Goal: Task Accomplishment & Management: Complete application form

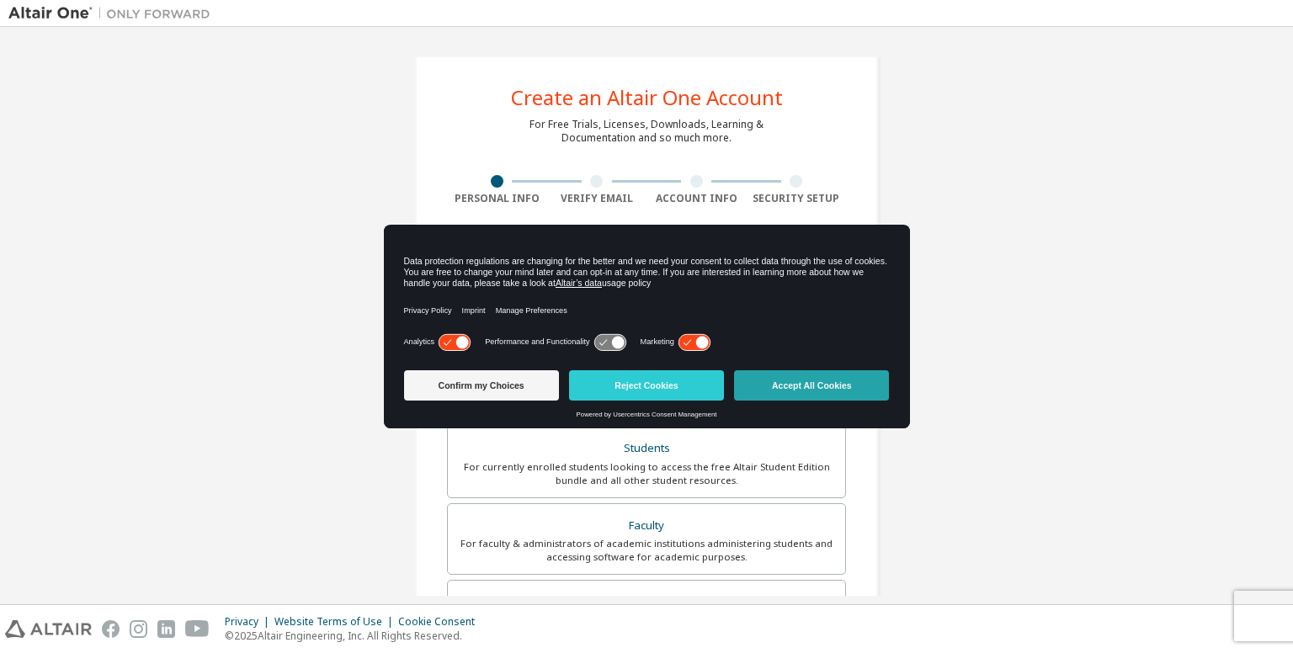
click at [815, 386] on button "Accept All Cookies" at bounding box center [811, 385] width 155 height 30
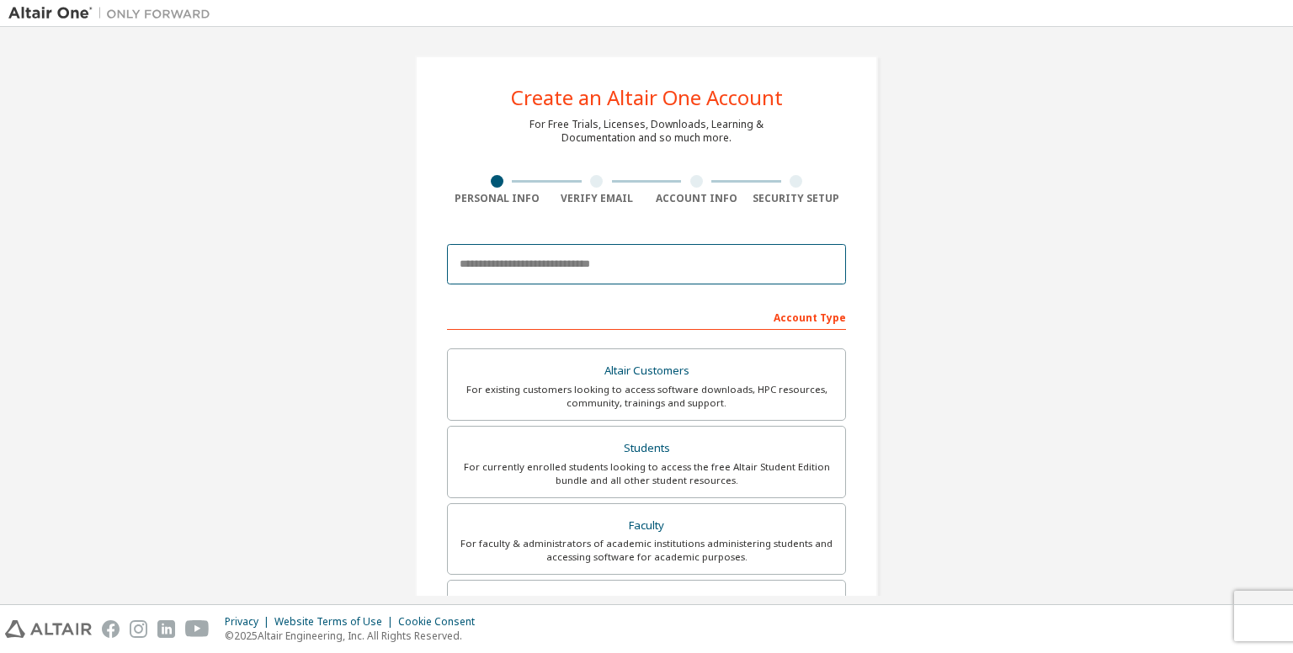
click at [549, 264] on input "email" at bounding box center [646, 264] width 399 height 40
type input "**********"
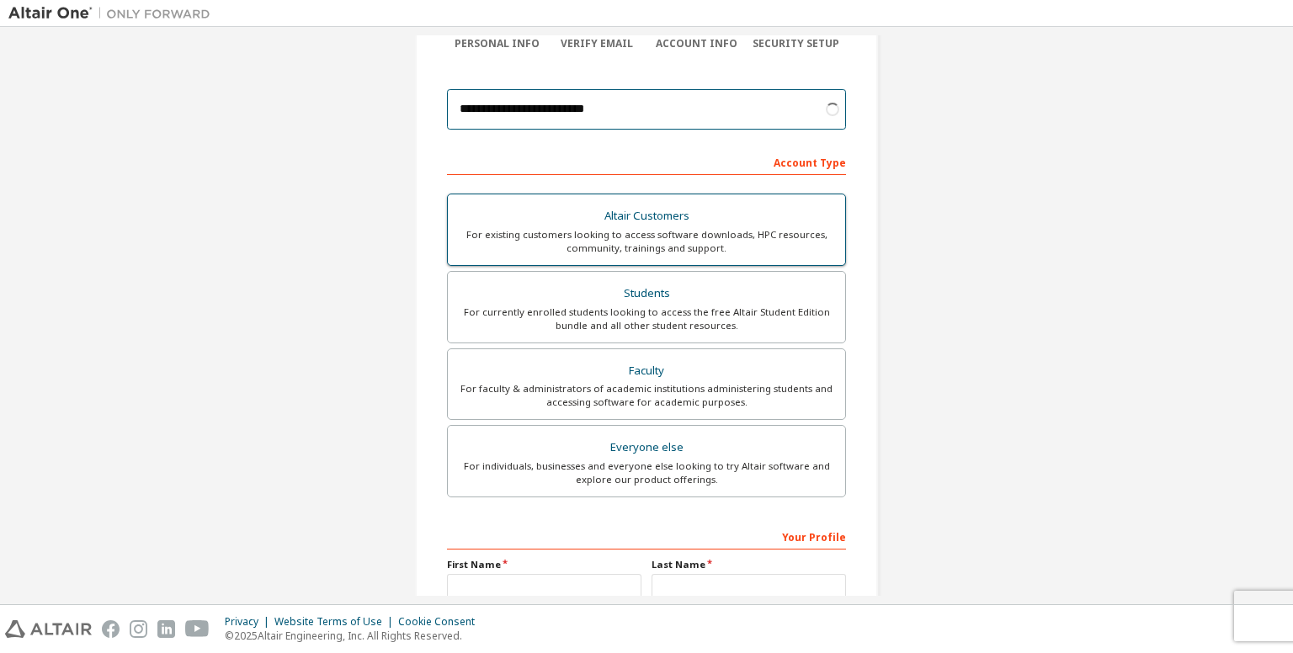
scroll to position [154, 0]
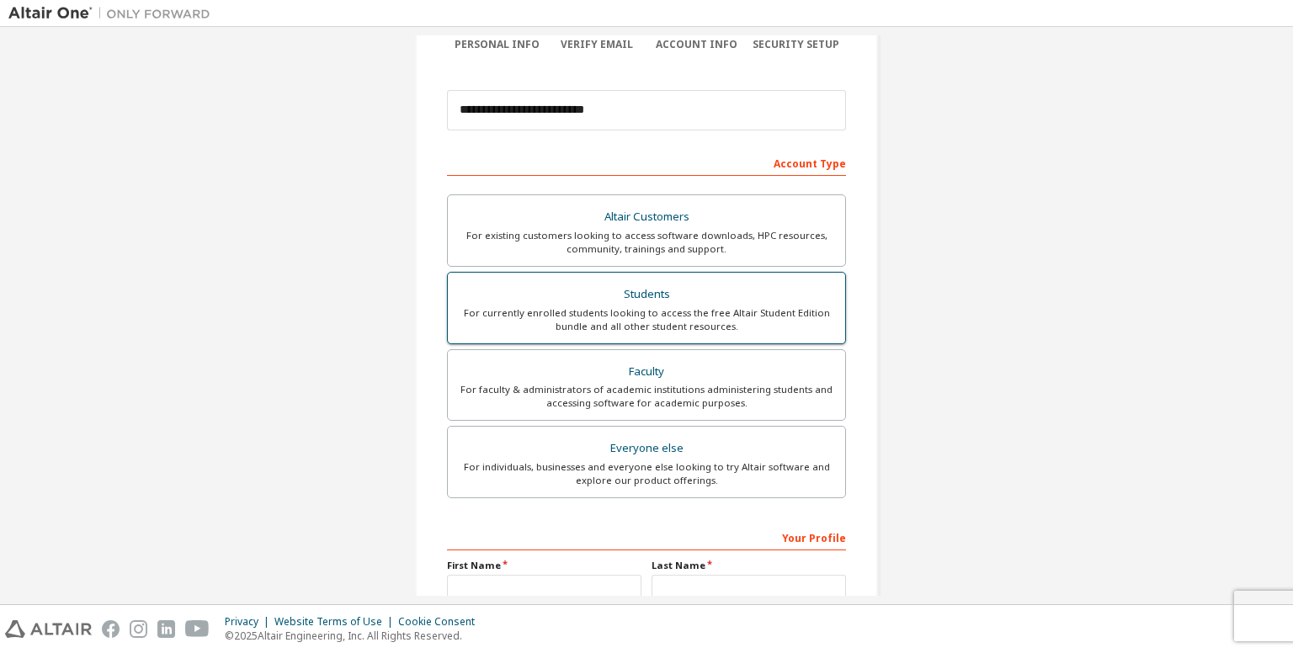
click at [657, 321] on div "For currently enrolled students looking to access the free Altair Student Editi…" at bounding box center [646, 319] width 377 height 27
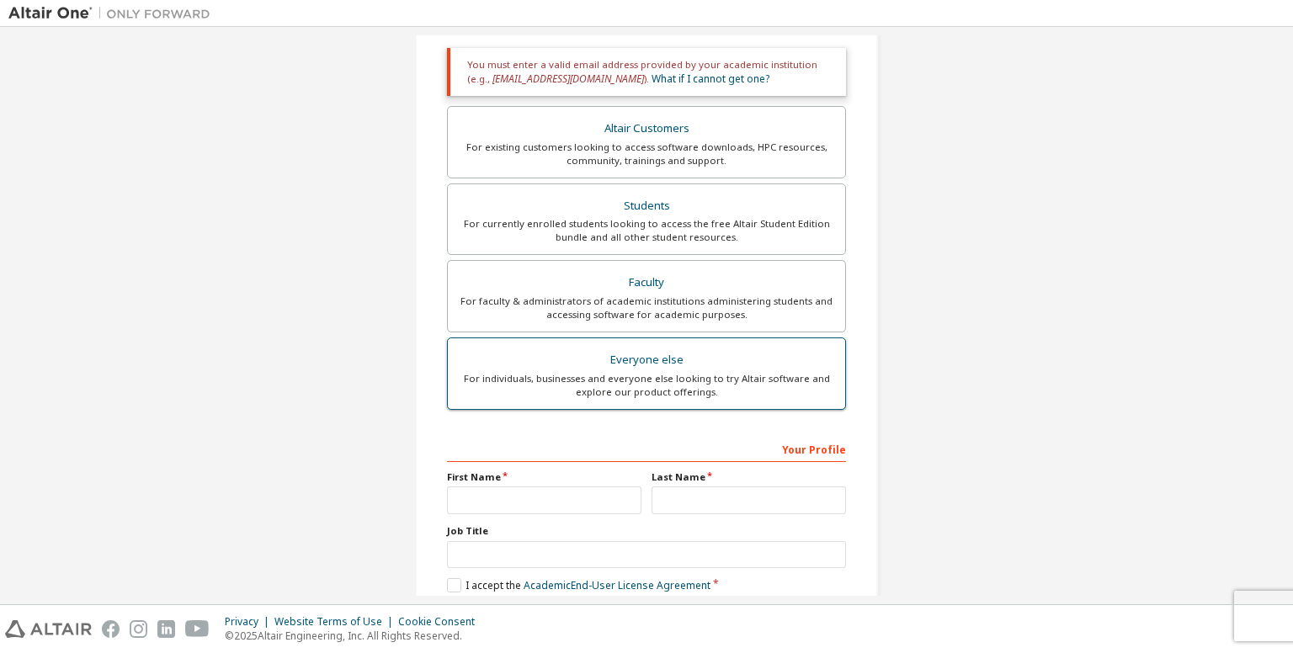
scroll to position [385, 0]
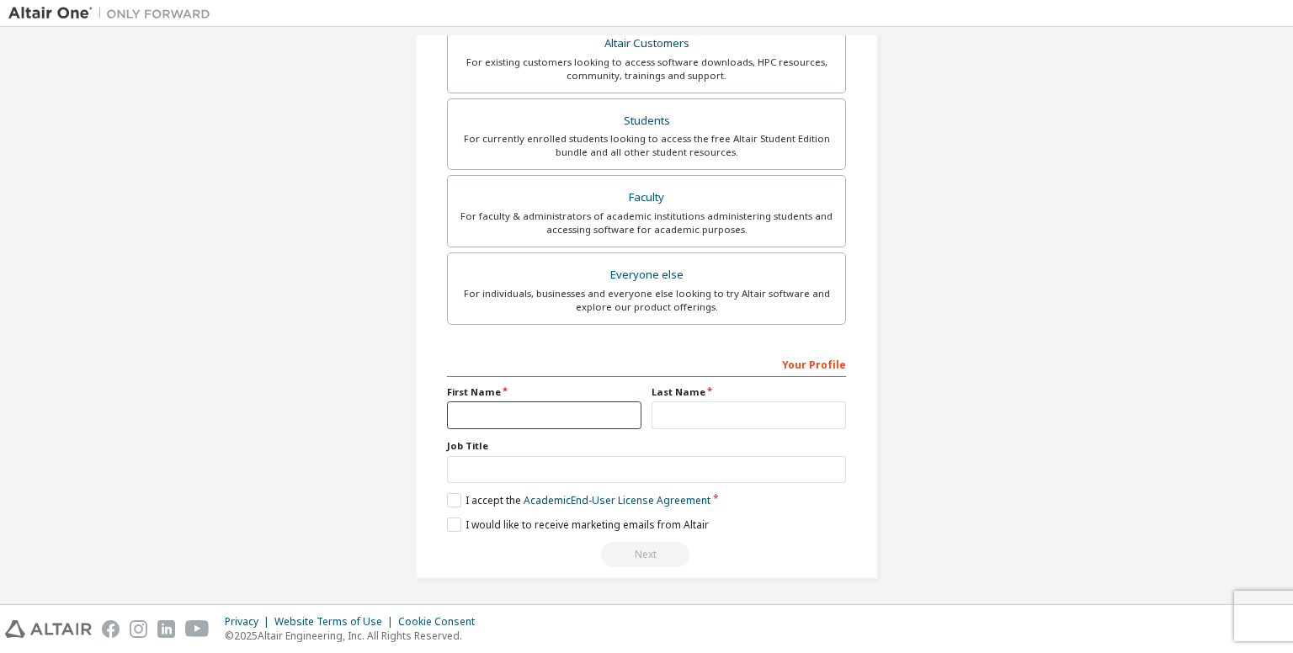
click at [498, 418] on input "text" at bounding box center [544, 416] width 194 height 28
type input "**********"
click at [690, 398] on div "Last Name" at bounding box center [749, 408] width 205 height 44
click at [682, 415] on input "text" at bounding box center [749, 416] width 194 height 28
type input "****"
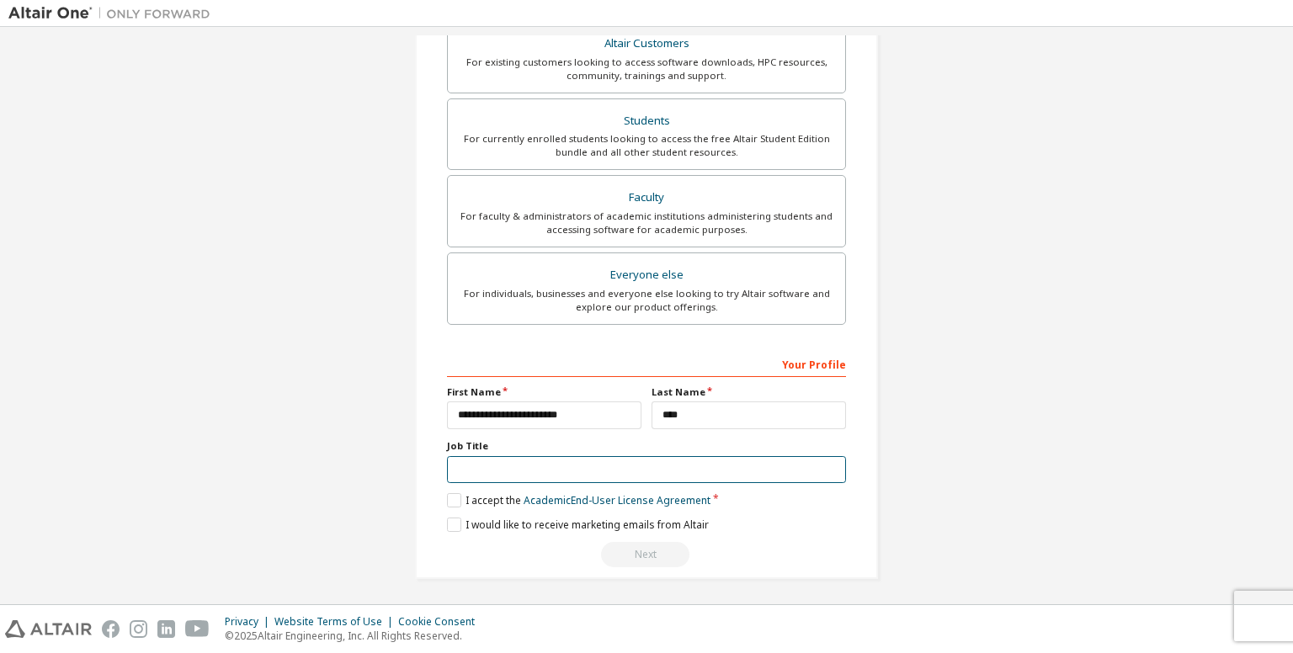
click at [488, 459] on input "text" at bounding box center [646, 470] width 399 height 28
click at [788, 359] on div "Your Profile" at bounding box center [646, 363] width 399 height 27
click at [496, 456] on input "text" at bounding box center [646, 470] width 399 height 28
type input "*******"
click at [450, 498] on label "I accept the Academic End-User License Agreement" at bounding box center [579, 500] width 264 height 14
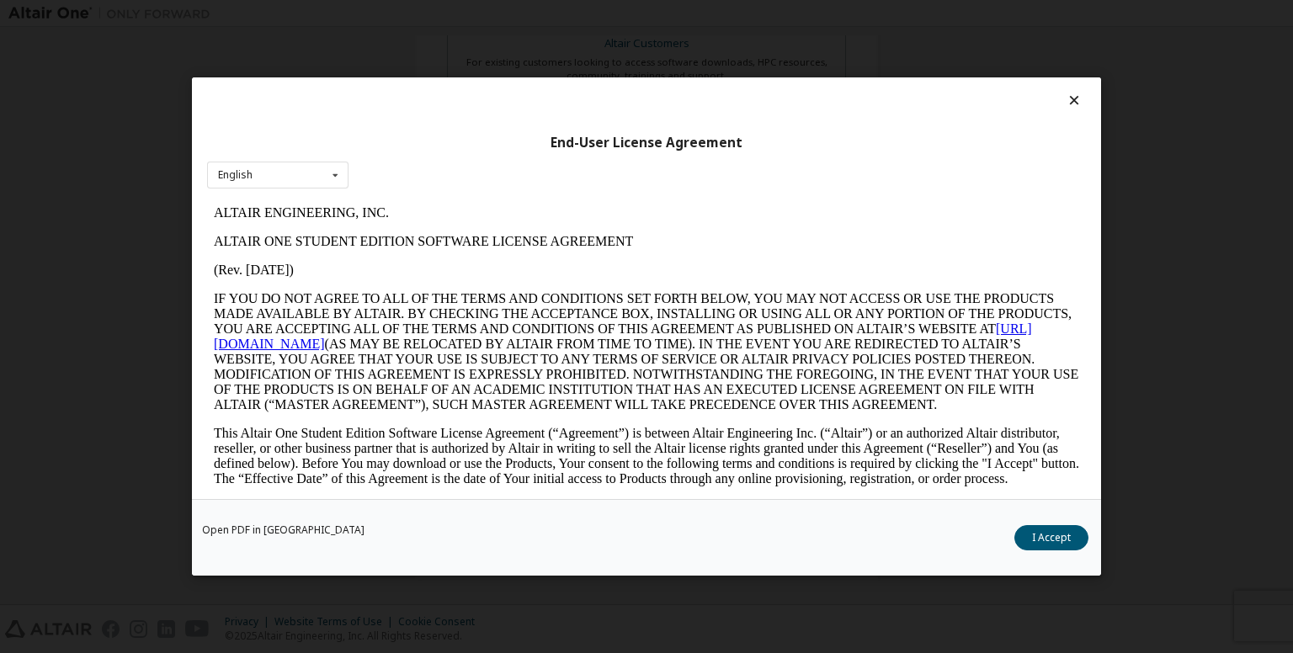
scroll to position [0, 0]
click at [1071, 542] on button "I Accept" at bounding box center [1051, 537] width 74 height 25
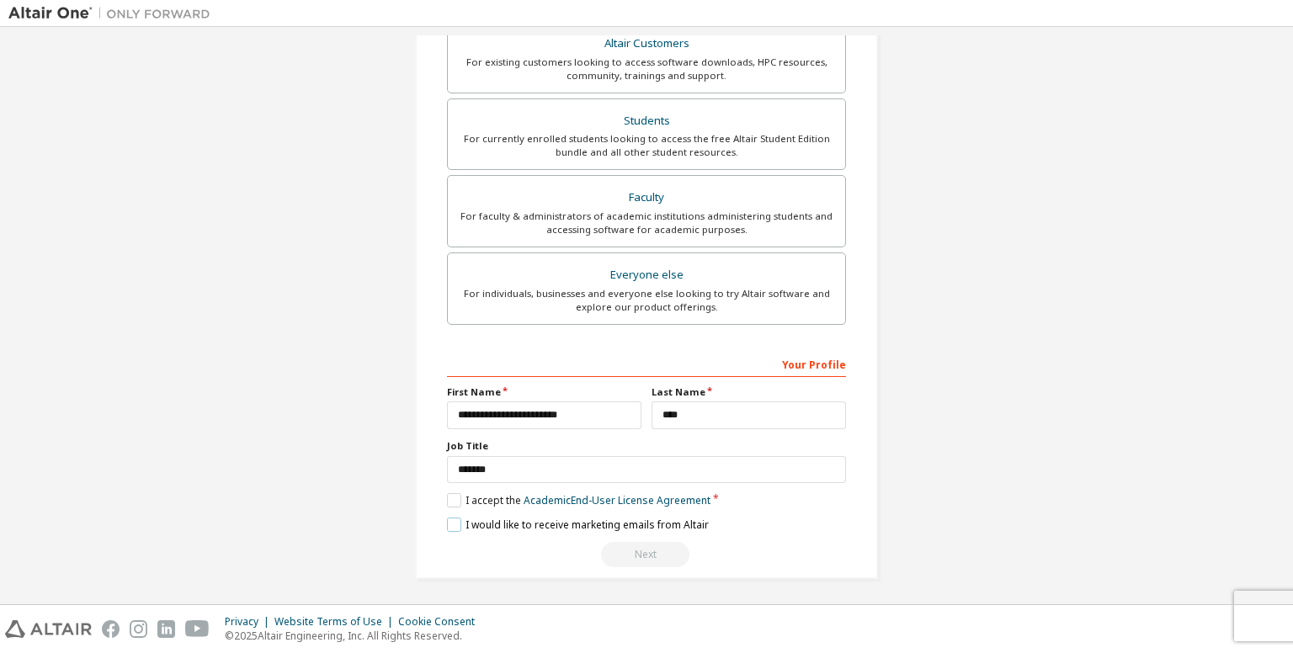
click at [447, 523] on label "I would like to receive marketing emails from Altair" at bounding box center [578, 525] width 262 height 14
click at [579, 553] on div "Next" at bounding box center [646, 554] width 399 height 25
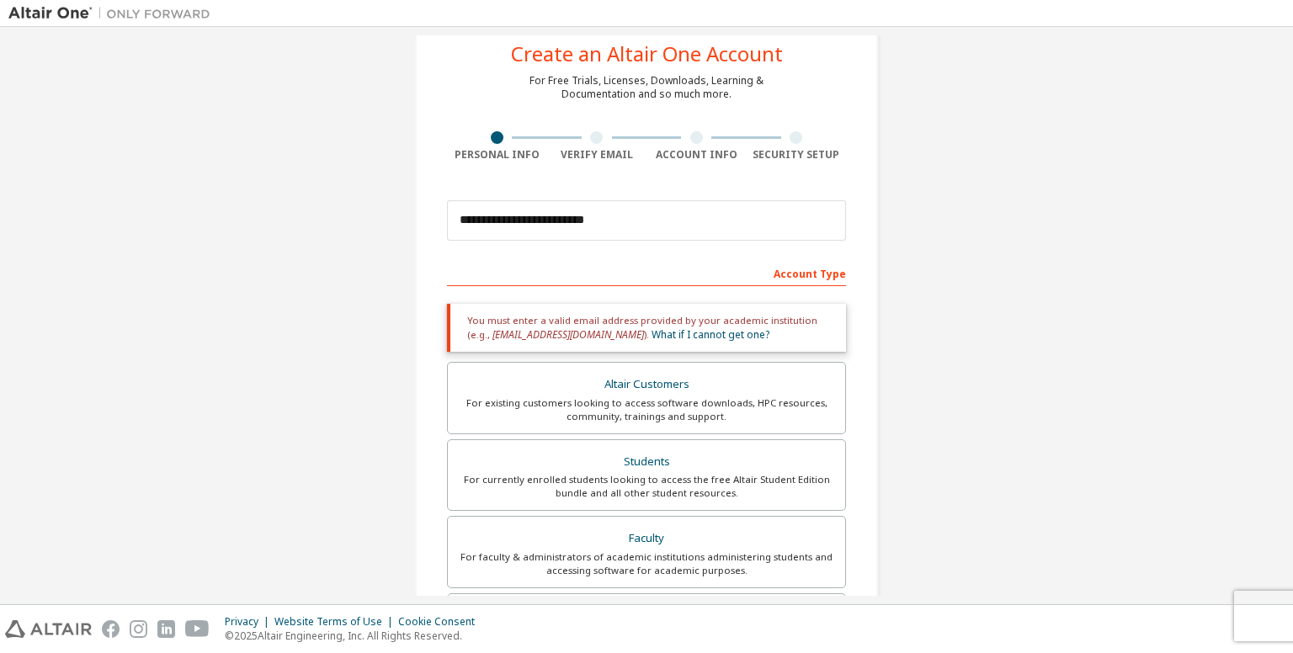
scroll to position [43, 0]
drag, startPoint x: 615, startPoint y: 222, endPoint x: 326, endPoint y: 194, distance: 291.0
click at [326, 194] on div "**********" at bounding box center [646, 466] width 1276 height 949
click at [613, 224] on input "**********" at bounding box center [646, 221] width 399 height 40
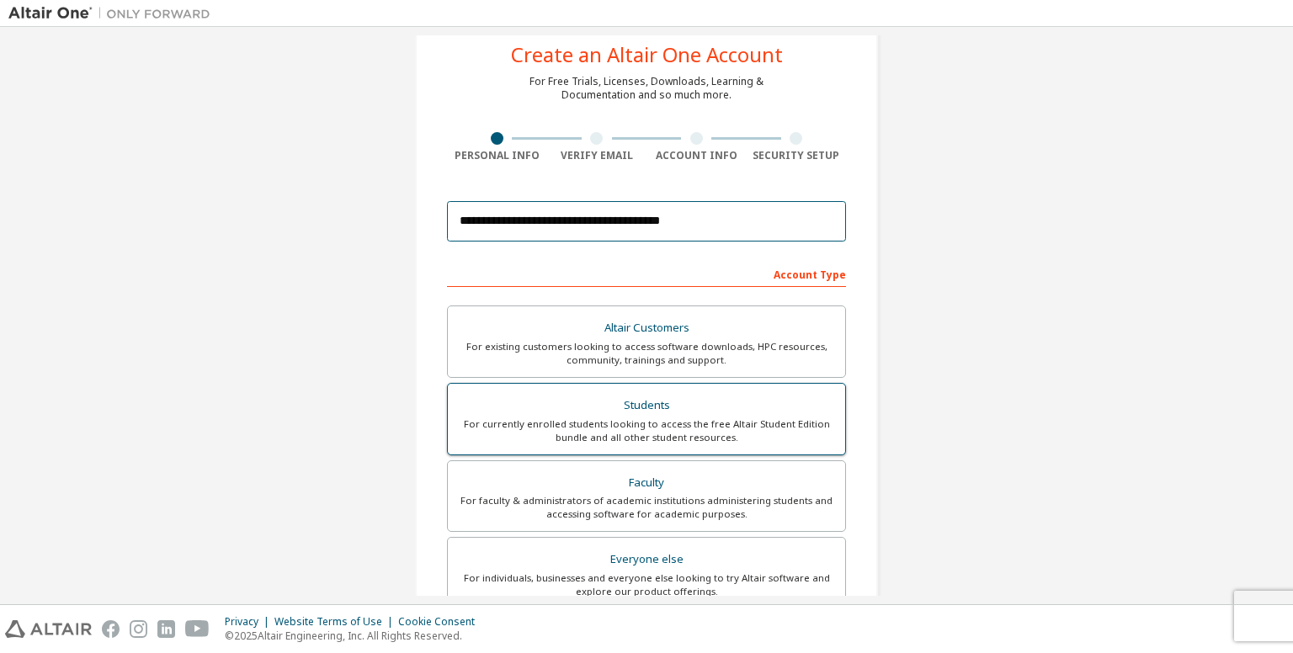
type input "**********"
click at [718, 451] on label "Students For currently enrolled students looking to access the free Altair Stud…" at bounding box center [646, 419] width 399 height 72
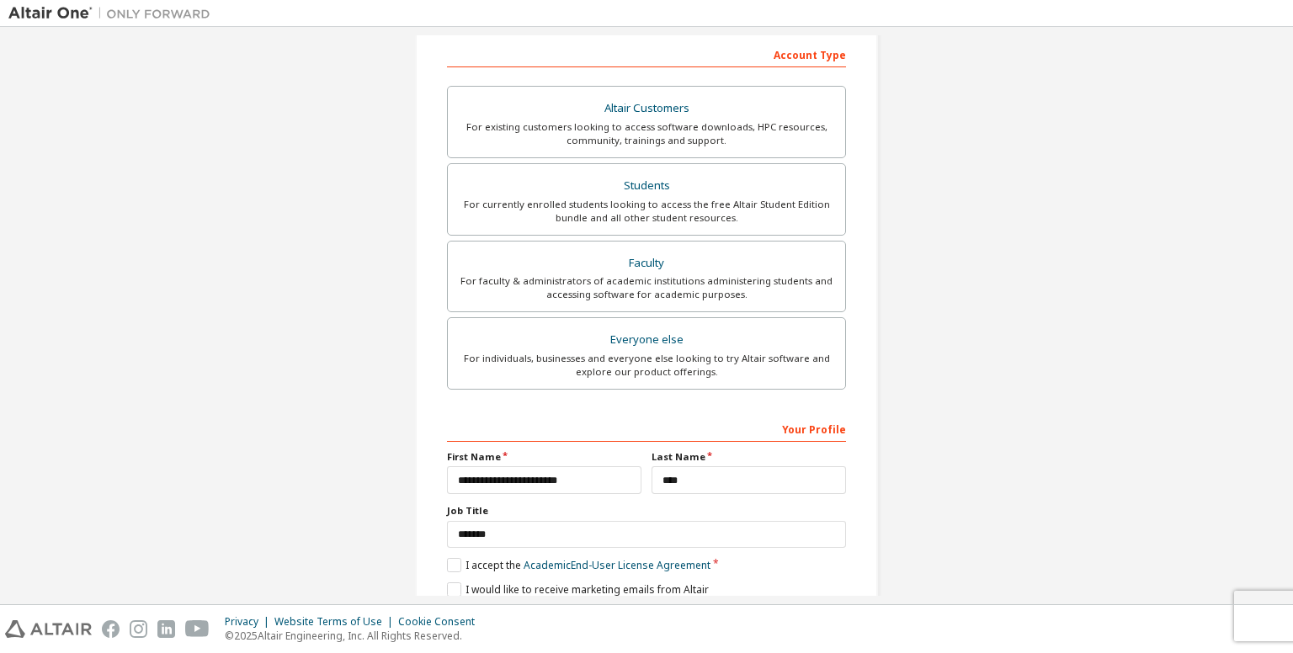
scroll to position [327, 0]
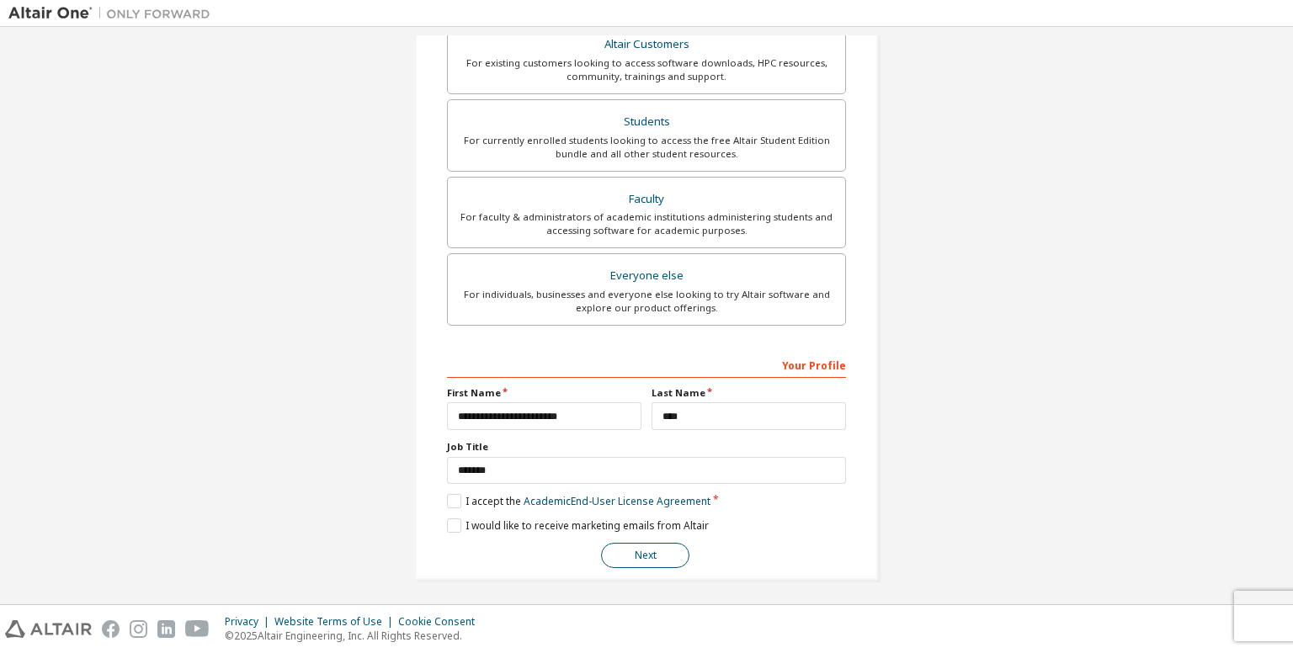
click at [636, 556] on button "Next" at bounding box center [645, 555] width 88 height 25
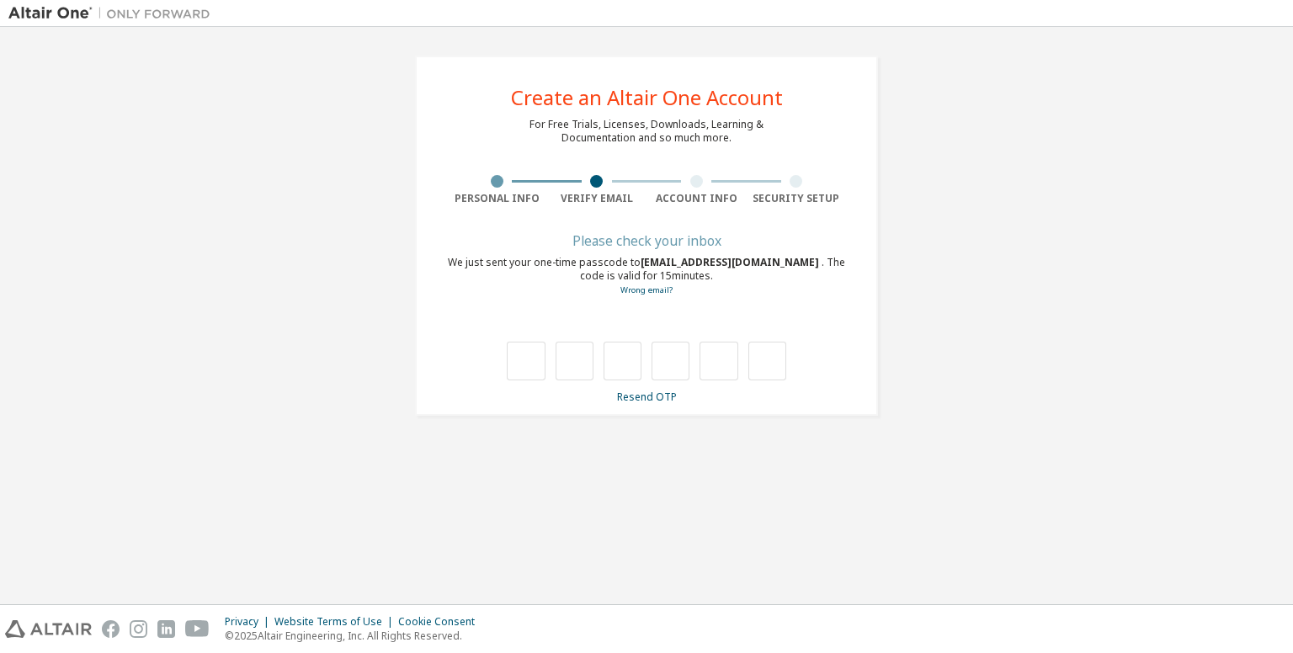
scroll to position [0, 0]
click at [657, 254] on div "Please check your inbox We just sent your one-time passcode to [EMAIL_ADDRESS][…" at bounding box center [646, 320] width 399 height 168
click at [660, 263] on span "[EMAIL_ADDRESS][DOMAIN_NAME]" at bounding box center [731, 262] width 181 height 14
click at [647, 293] on link "Wrong email?" at bounding box center [646, 290] width 52 height 11
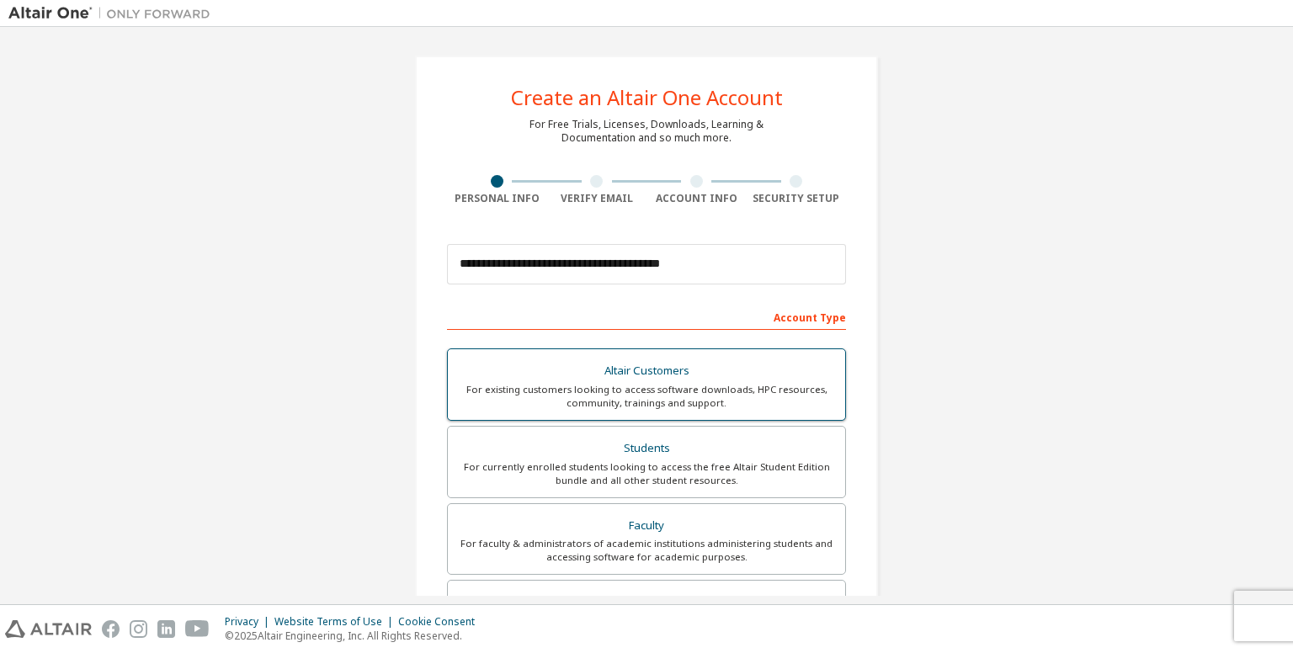
scroll to position [327, 0]
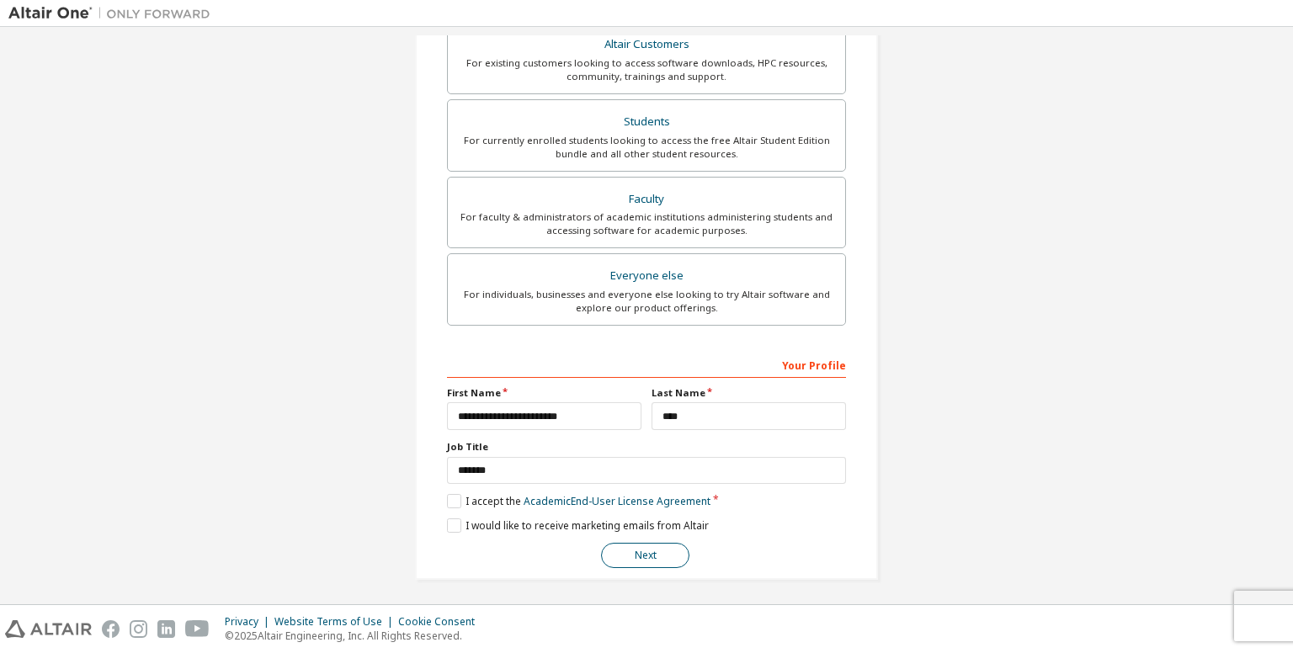
click at [638, 546] on button "Next" at bounding box center [645, 555] width 88 height 25
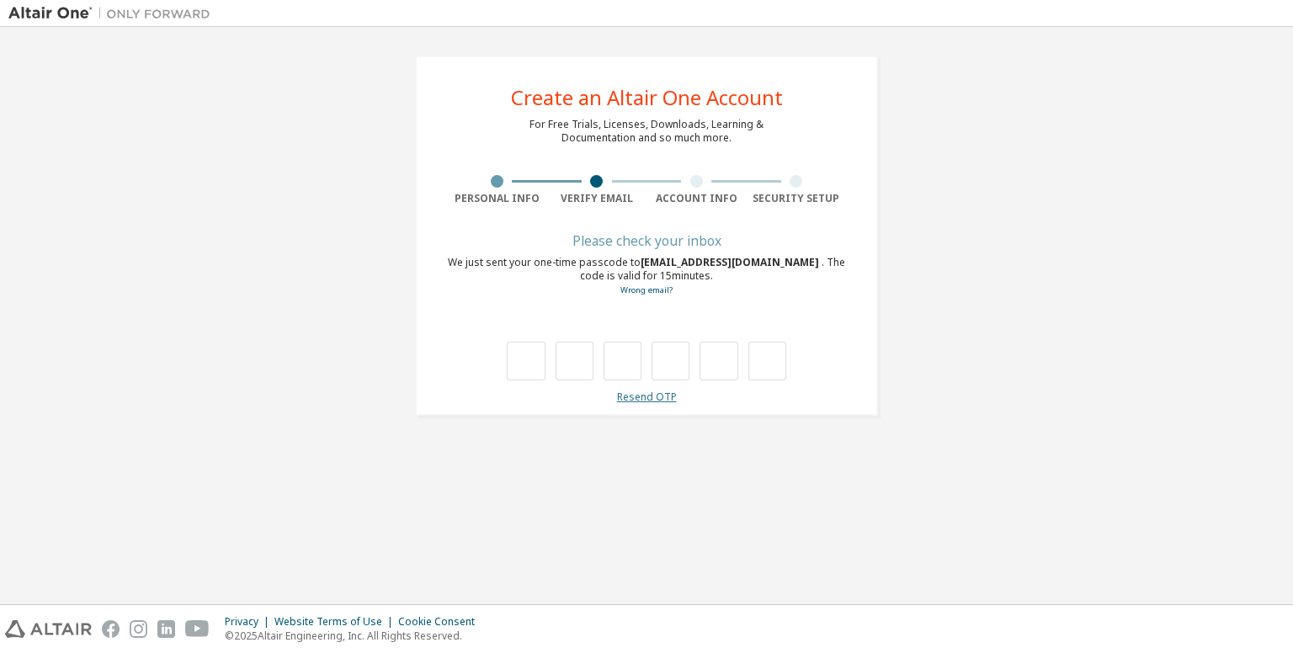
click at [643, 392] on link "Resend OTP" at bounding box center [647, 397] width 60 height 14
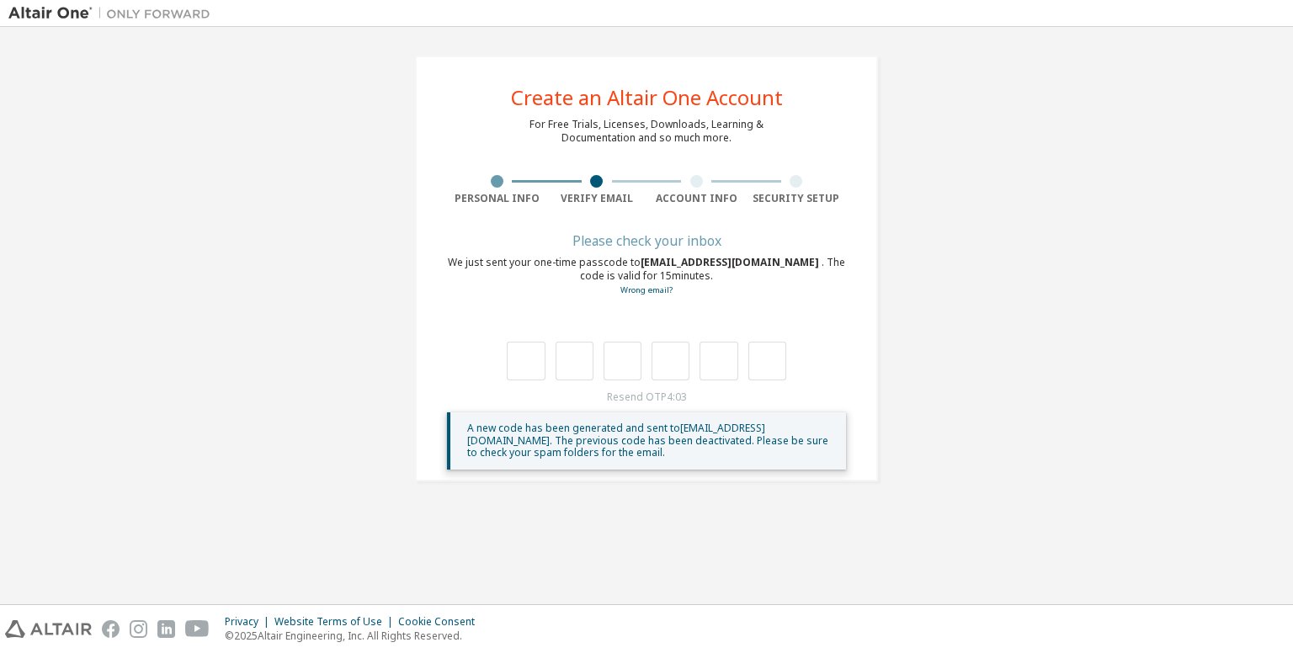
drag, startPoint x: 844, startPoint y: 259, endPoint x: 635, endPoint y: 258, distance: 208.8
click at [635, 258] on div "We just sent your one-time passcode to [EMAIL_ADDRESS][DOMAIN_NAME] . The code …" at bounding box center [646, 276] width 399 height 41
copy div "[EMAIL_ADDRESS][DOMAIN_NAME]"
click at [636, 292] on link "Wrong email?" at bounding box center [646, 290] width 52 height 11
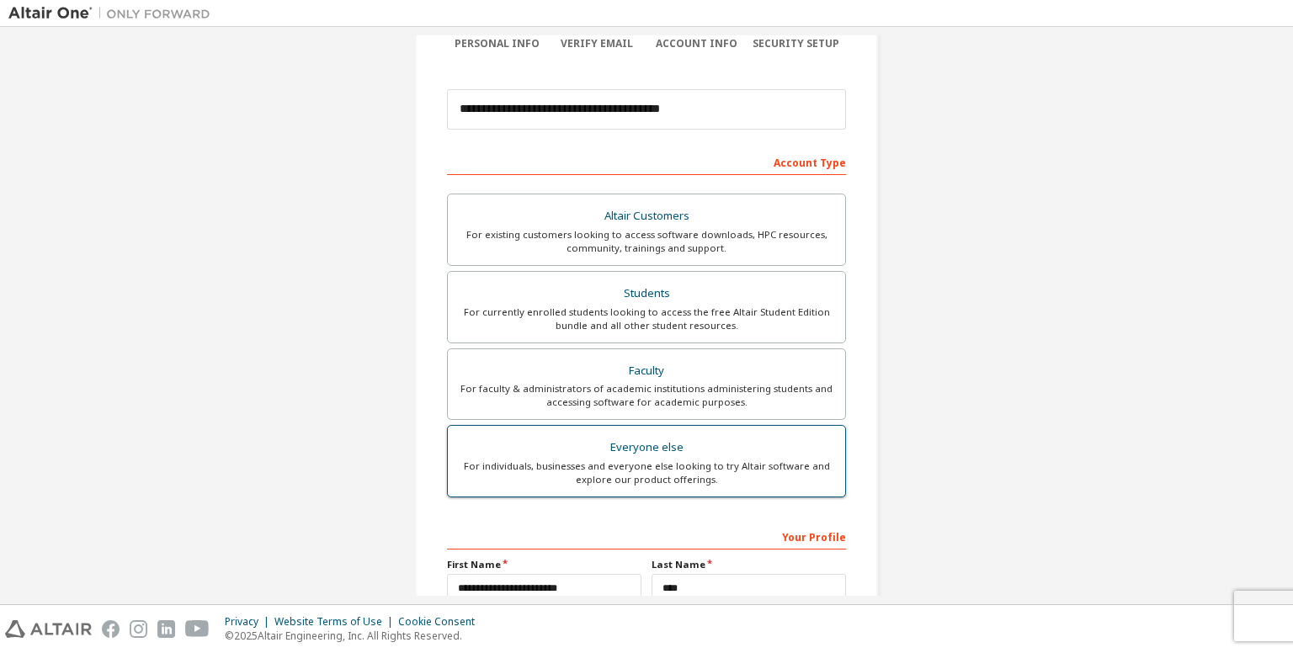
scroll to position [327, 0]
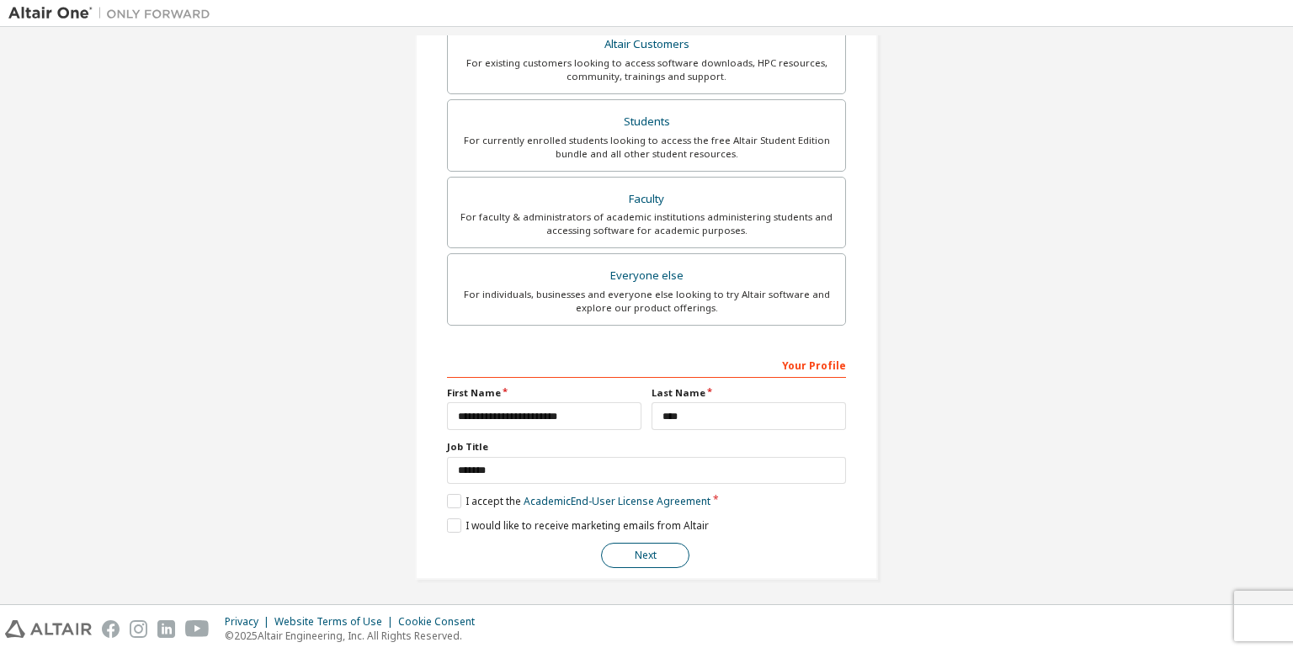
click at [621, 553] on button "Next" at bounding box center [645, 555] width 88 height 25
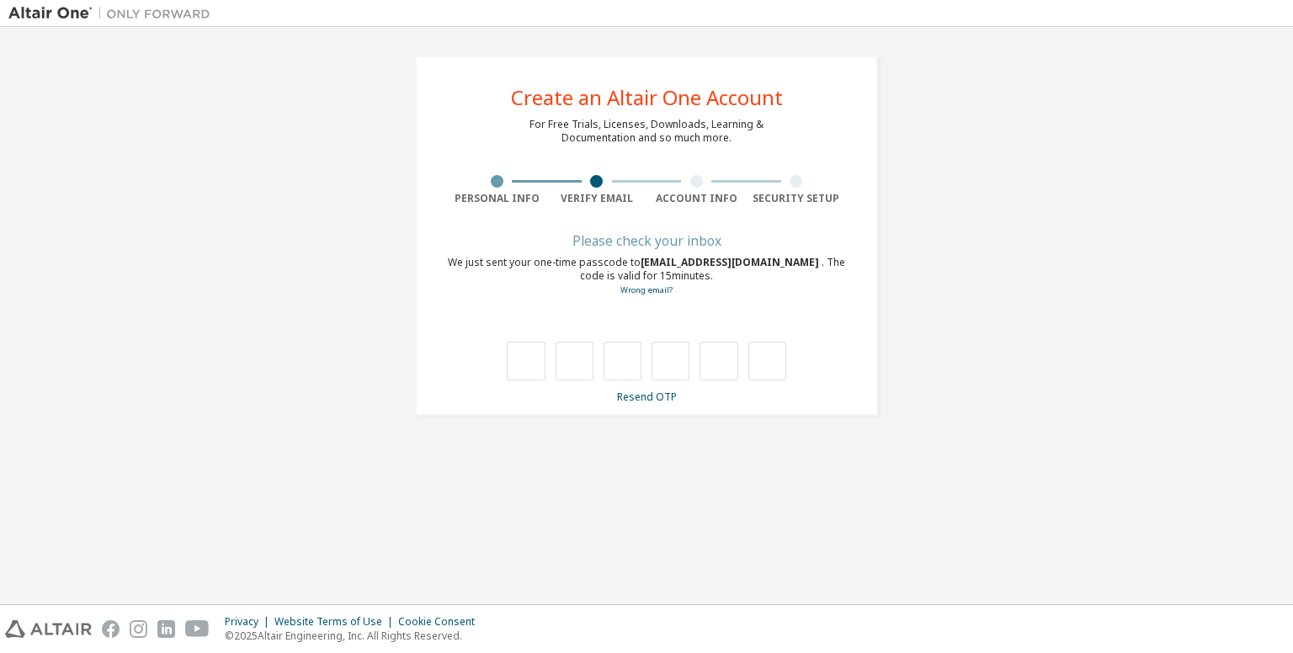
drag, startPoint x: 637, startPoint y: 260, endPoint x: 845, endPoint y: 267, distance: 208.1
click at [822, 267] on span "[EMAIL_ADDRESS][DOMAIN_NAME]" at bounding box center [731, 262] width 181 height 14
click at [793, 303] on div "Please check your inbox We just sent your one-time passcode to [EMAIL_ADDRESS][…" at bounding box center [646, 320] width 399 height 168
click at [651, 291] on link "Wrong email?" at bounding box center [646, 290] width 52 height 11
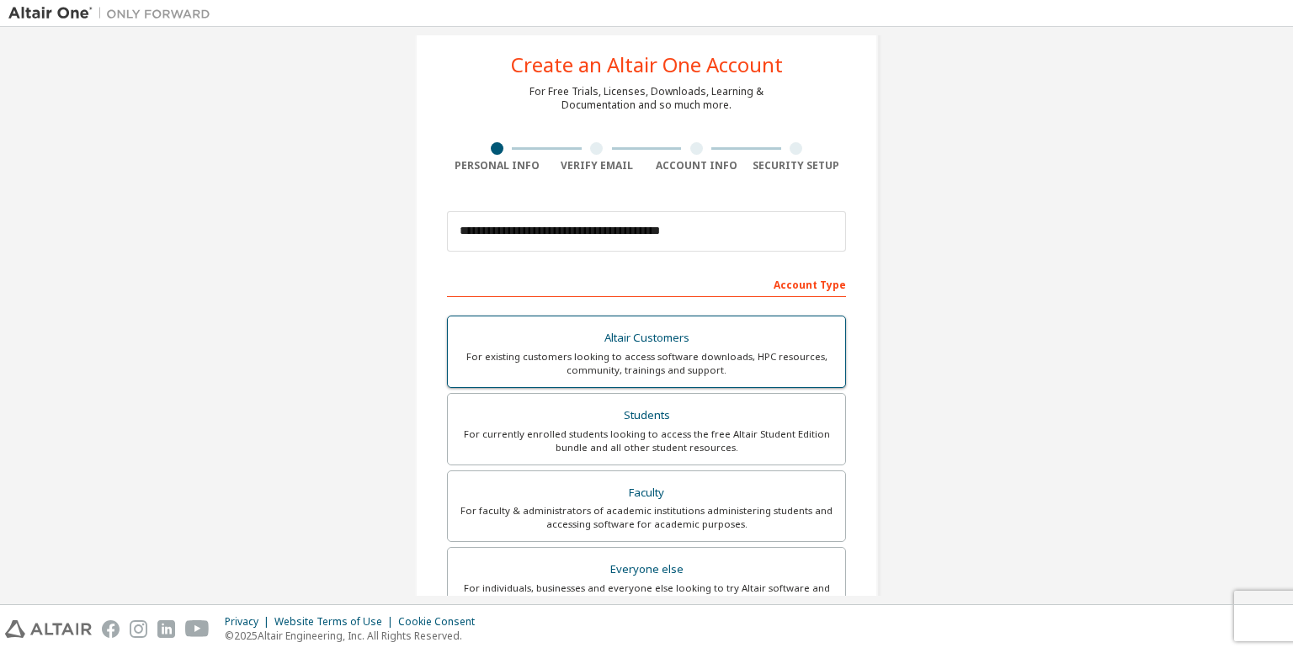
scroll to position [32, 0]
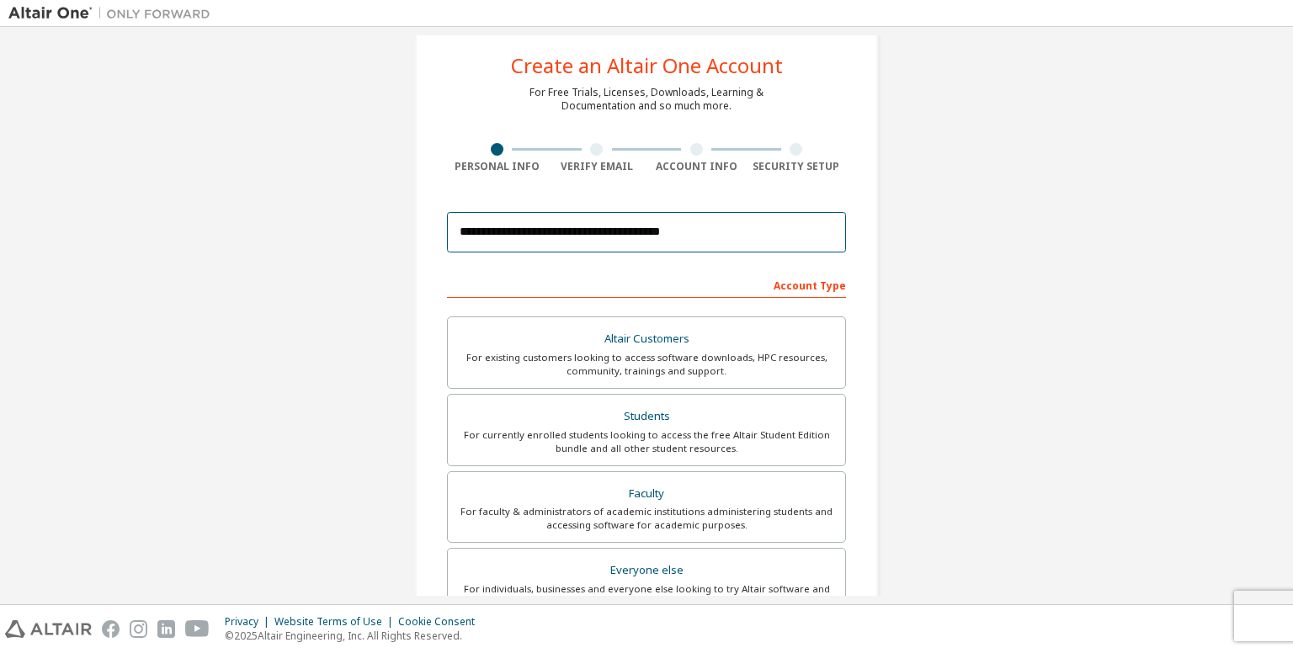
drag, startPoint x: 706, startPoint y: 232, endPoint x: 450, endPoint y: 234, distance: 255.9
click at [450, 234] on input "**********" at bounding box center [646, 232] width 399 height 40
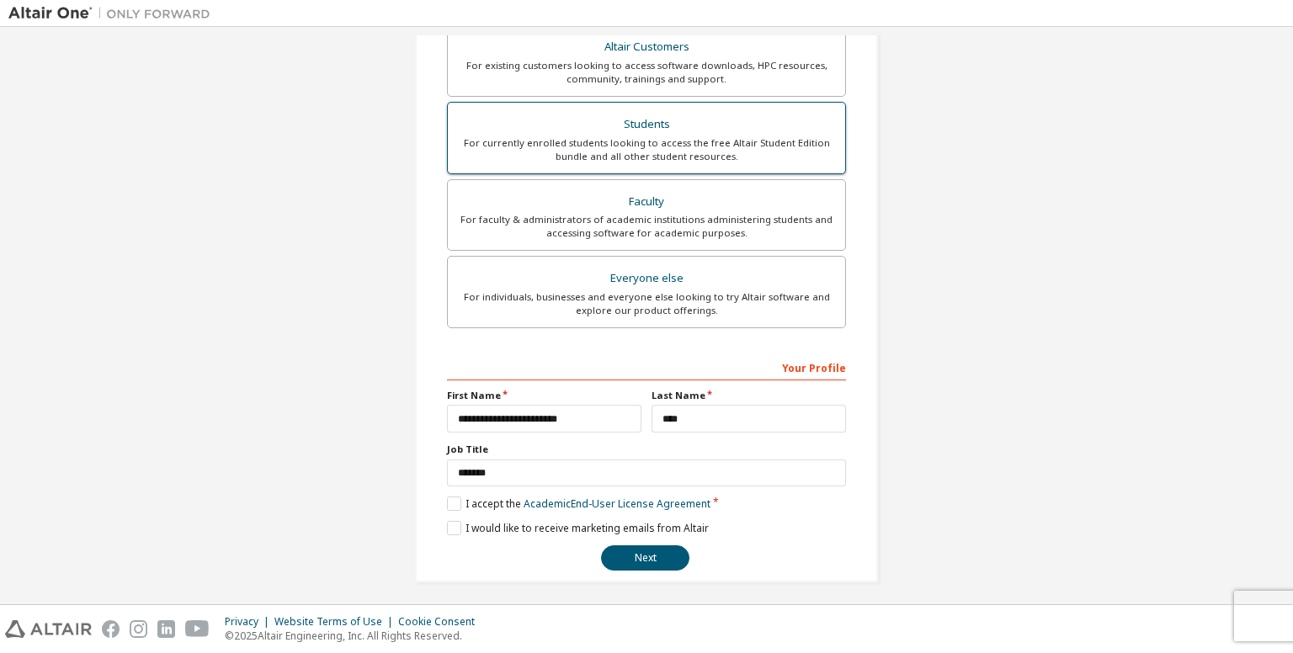
scroll to position [0, 0]
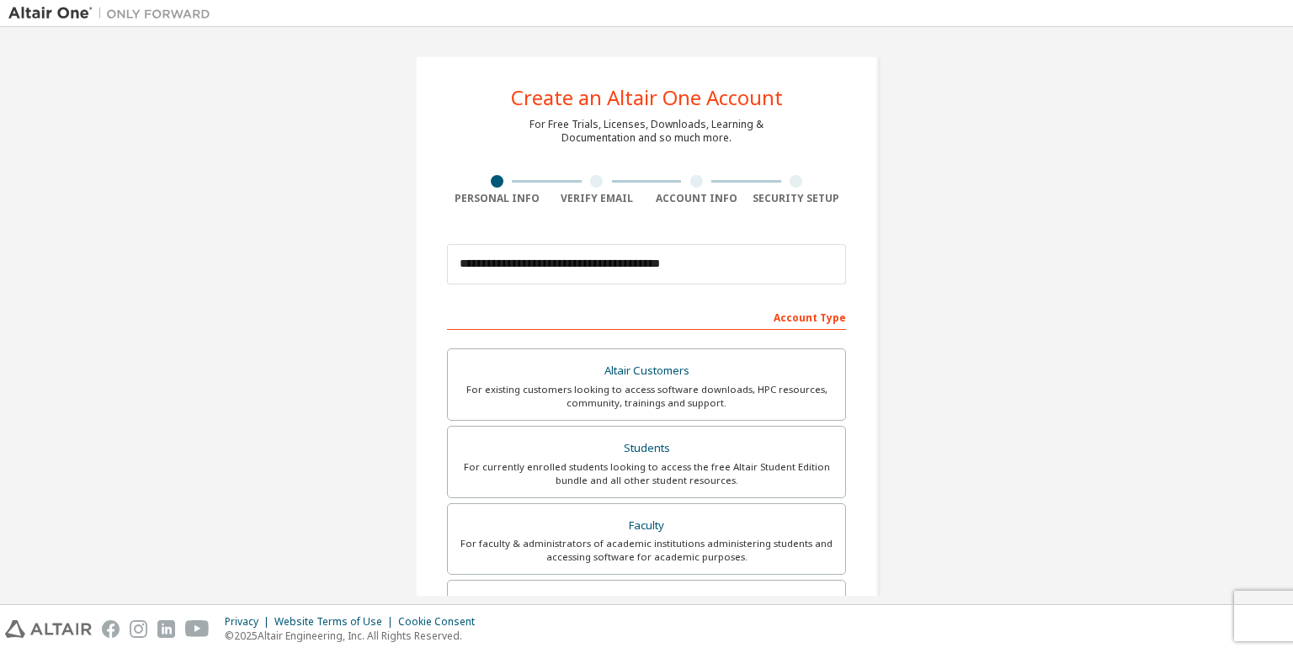
click at [919, 343] on div "**********" at bounding box center [646, 481] width 1276 height 892
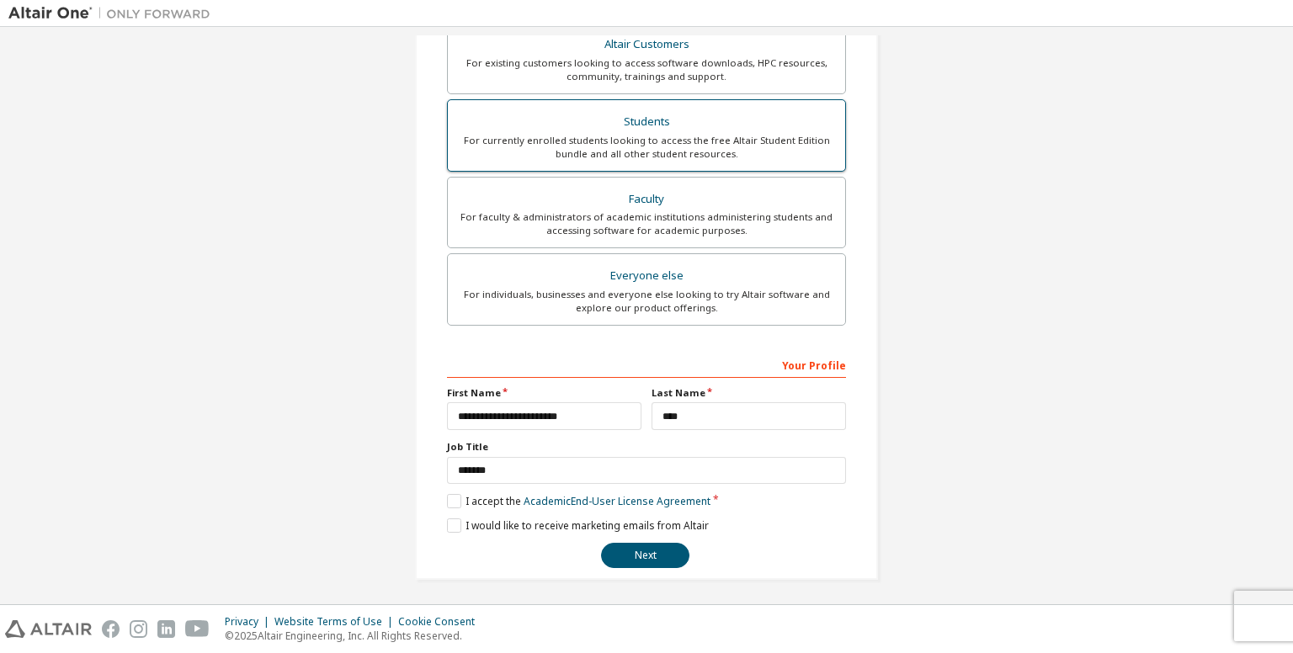
scroll to position [327, 0]
